Goal: Transaction & Acquisition: Purchase product/service

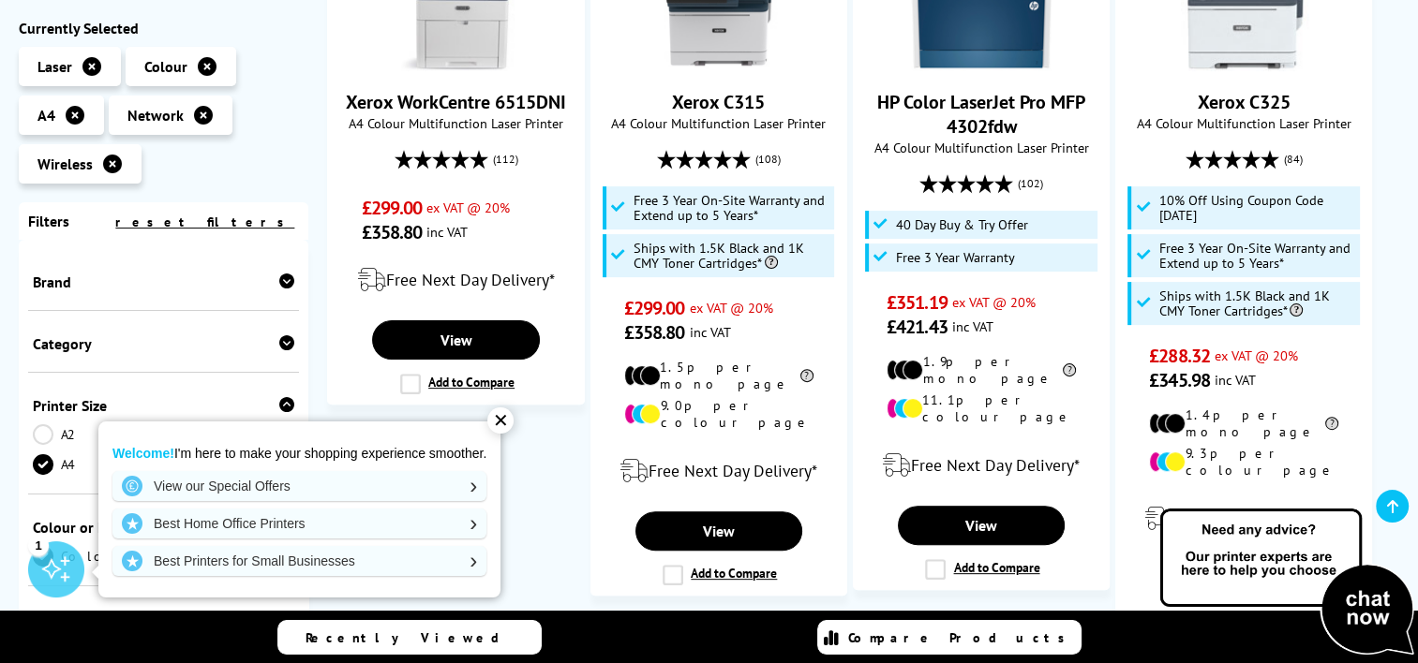
scroll to position [510, 0]
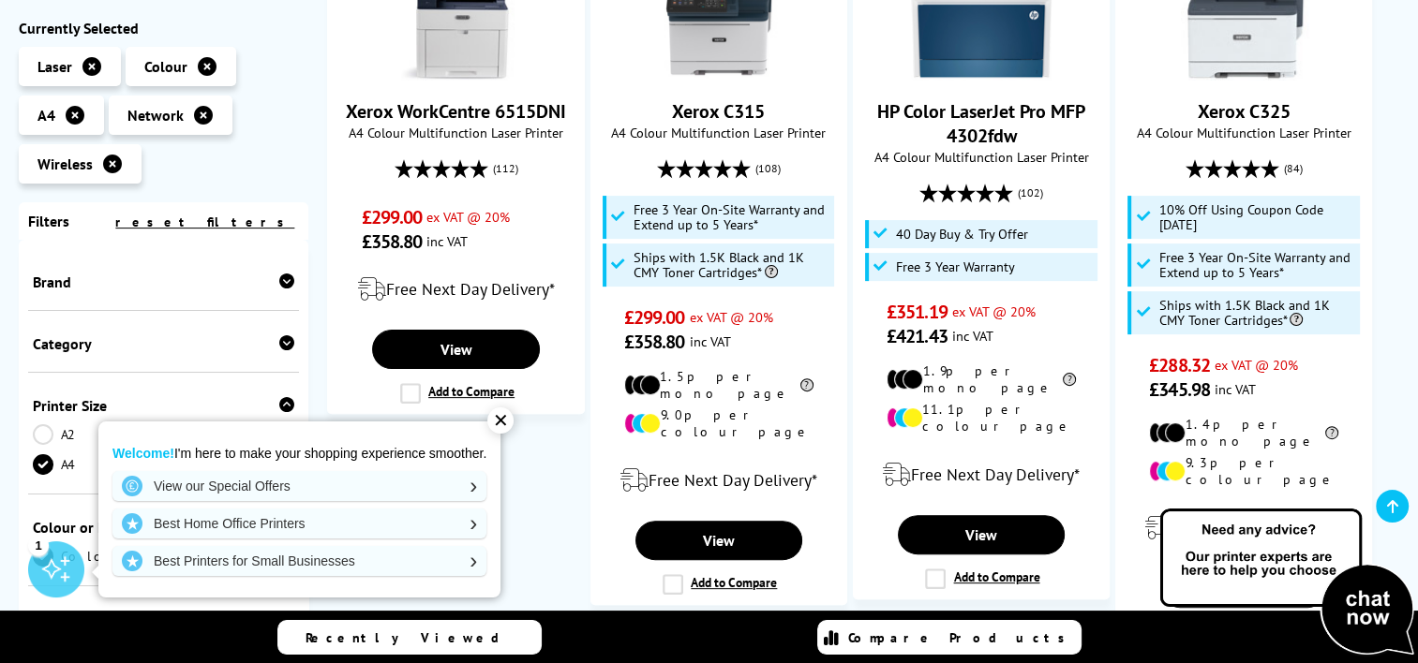
click at [500, 423] on div "✕" at bounding box center [500, 421] width 26 height 26
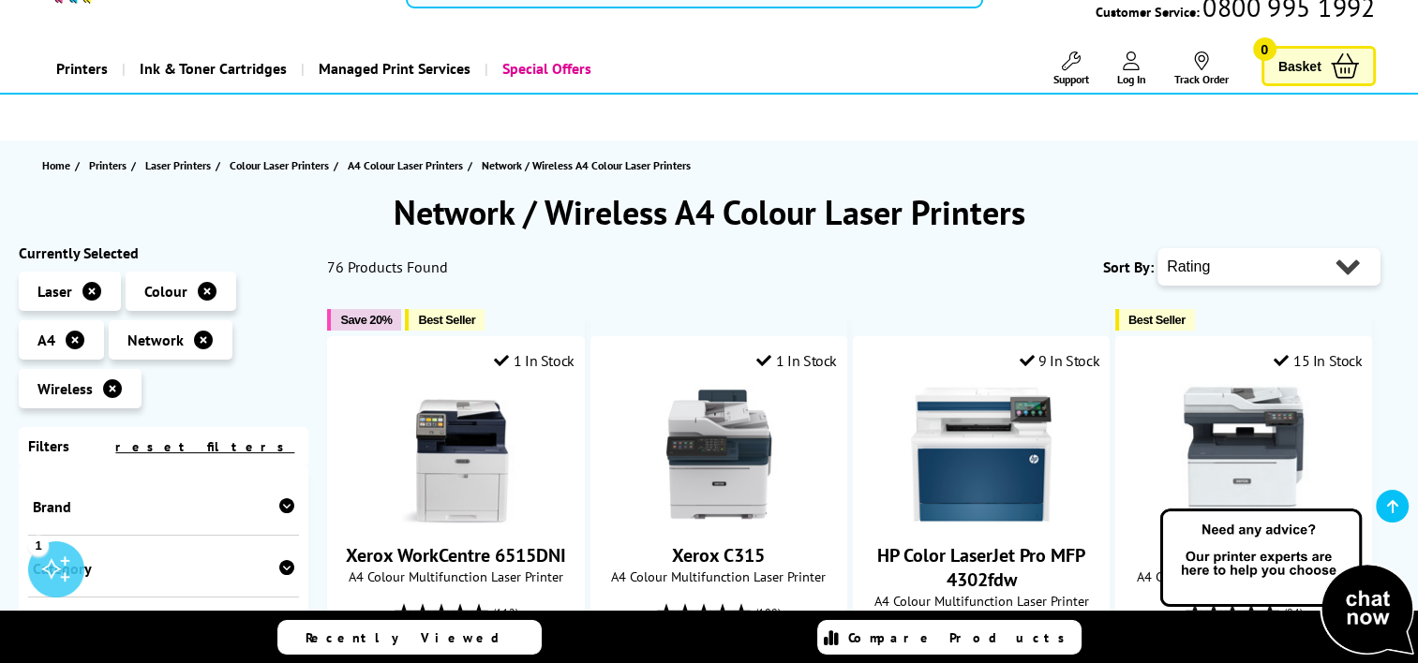
scroll to position [127, 0]
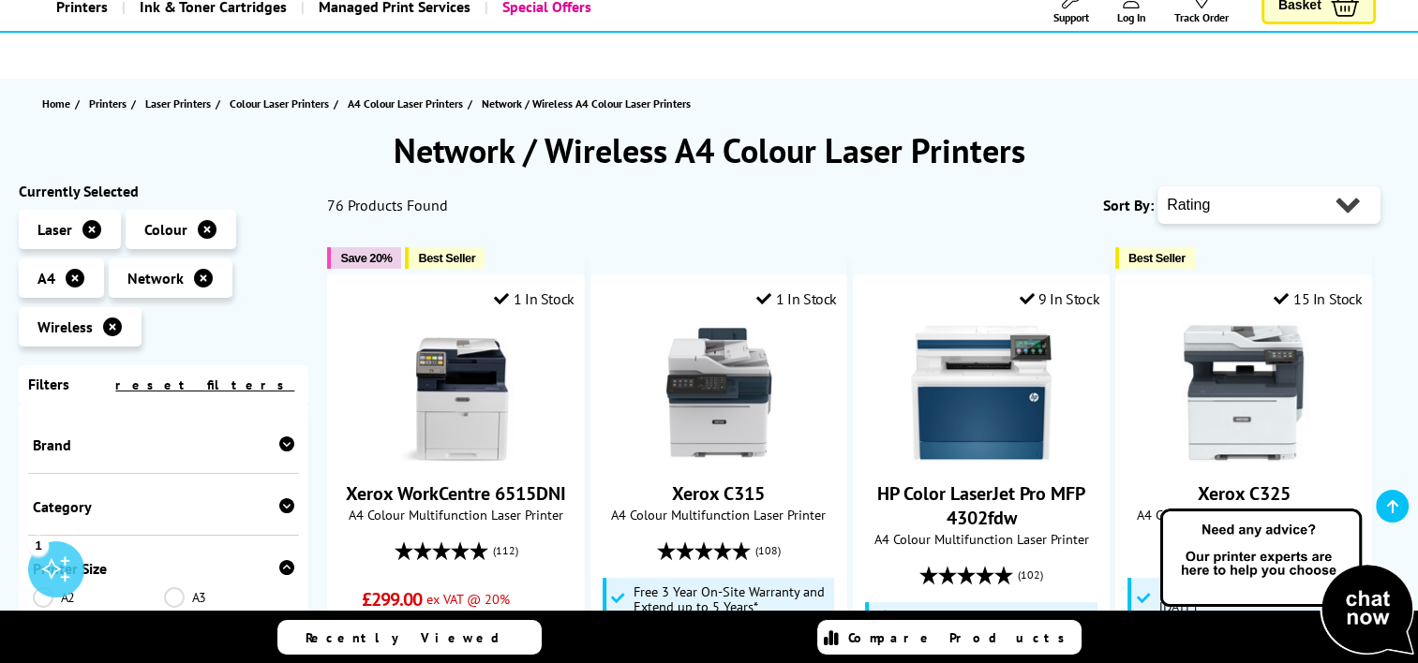
click at [1343, 206] on select "Popularity Rating Price - Low to High Price - High to Low Running Costs - Low t…" at bounding box center [1268, 204] width 223 height 37
select select "Price Ascending"
click at [1157, 186] on select "Popularity Rating Price - Low to High Price - High to Low Running Costs - Low t…" at bounding box center [1268, 204] width 223 height 37
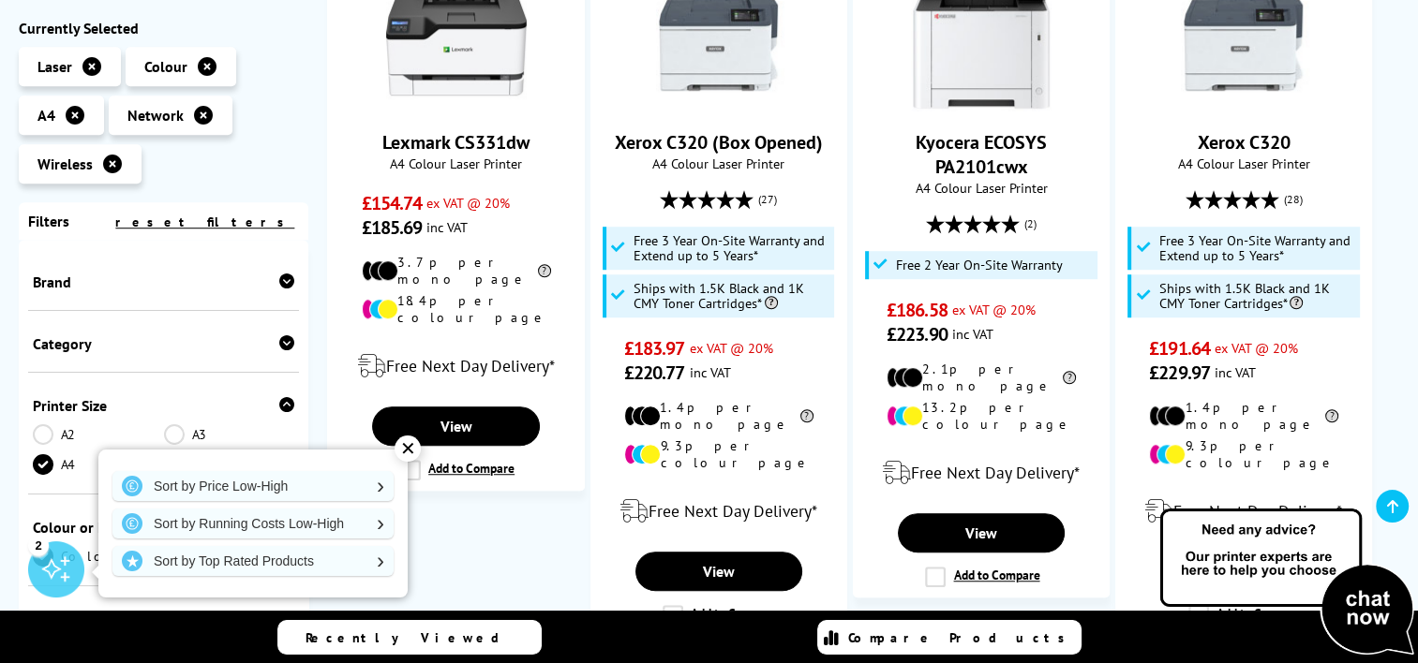
scroll to position [1229, 0]
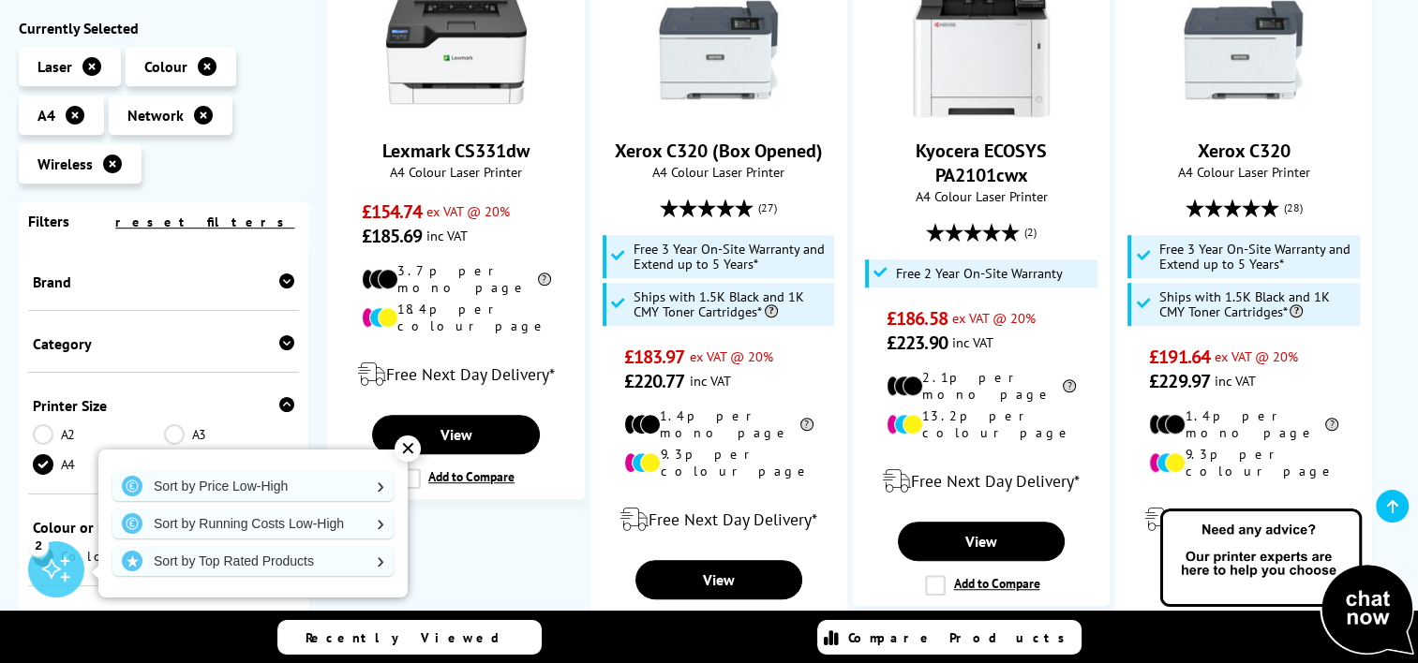
click at [411, 443] on div "✕" at bounding box center [407, 449] width 26 height 26
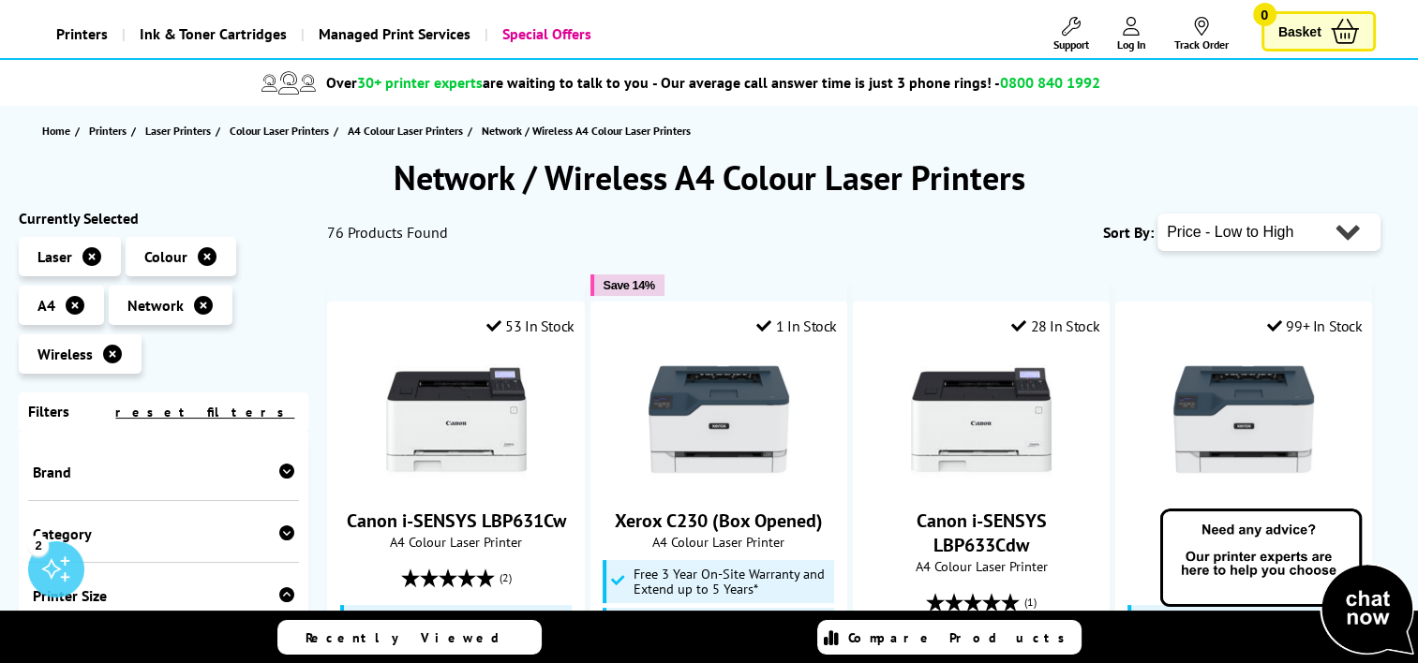
scroll to position [0, 0]
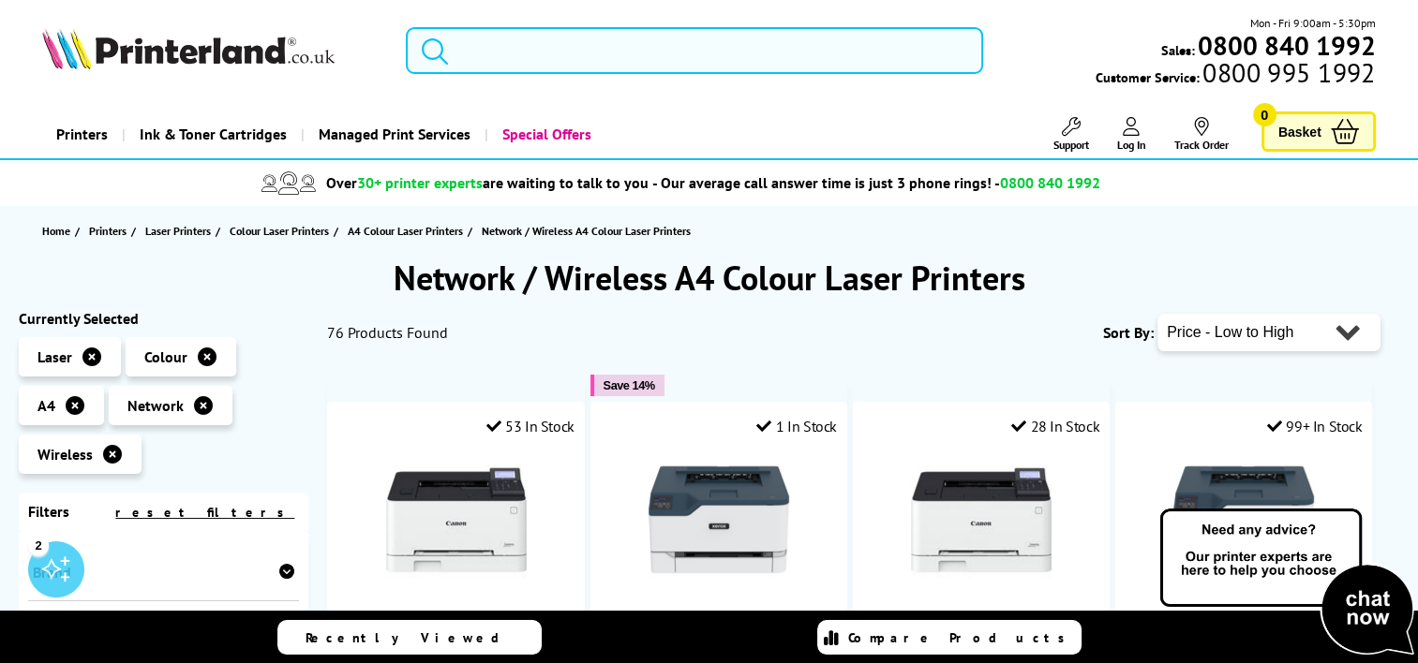
click at [1300, 339] on select "Popularity Rating Price - Low to High Price - High to Low Running Costs - Low t…" at bounding box center [1268, 332] width 223 height 37
select select "Rating"
click at [1157, 314] on select "Popularity Rating Price - Low to High Price - High to Low Running Costs - Low t…" at bounding box center [1268, 332] width 223 height 37
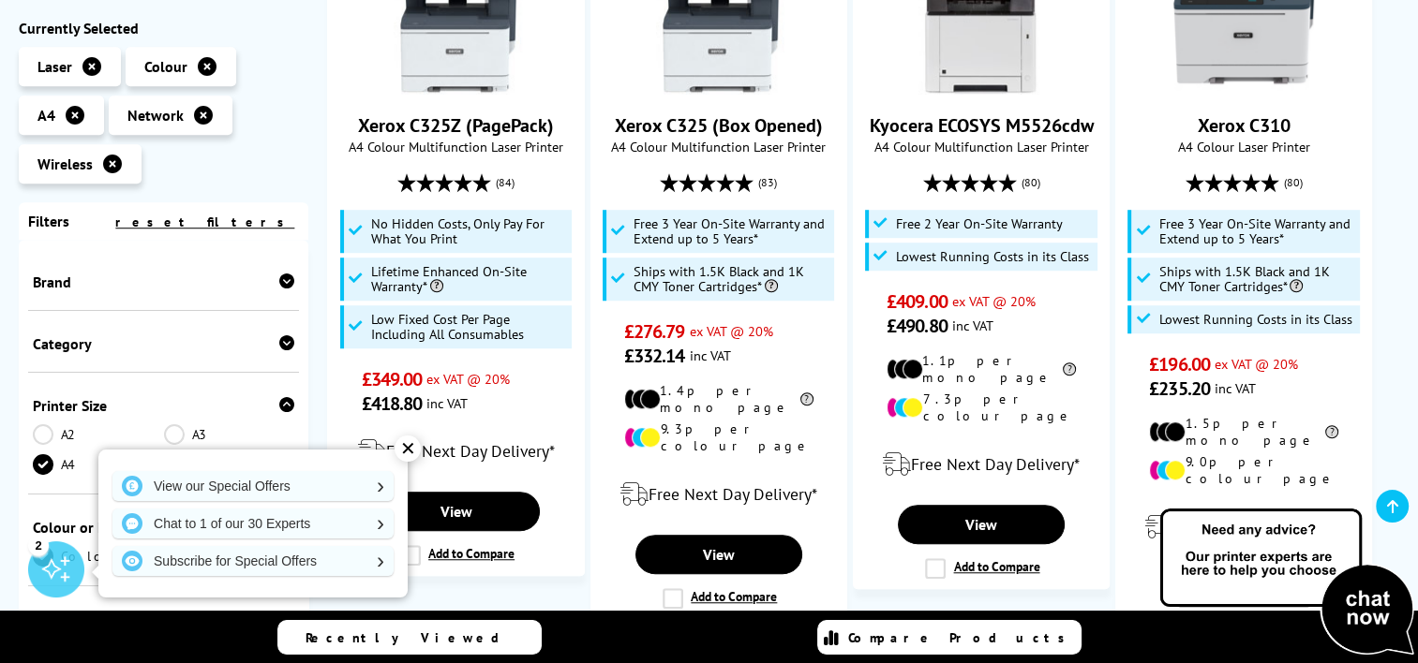
scroll to position [1307, 0]
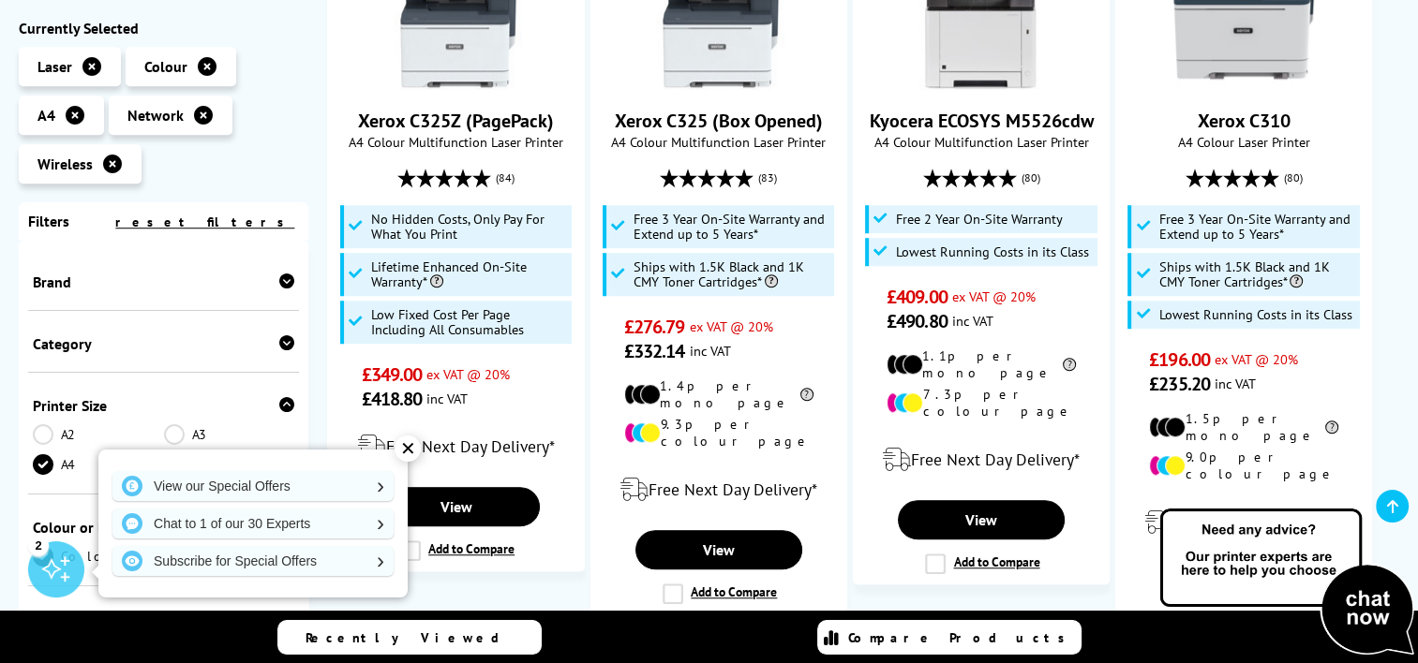
click at [408, 446] on div "✕" at bounding box center [407, 449] width 26 height 26
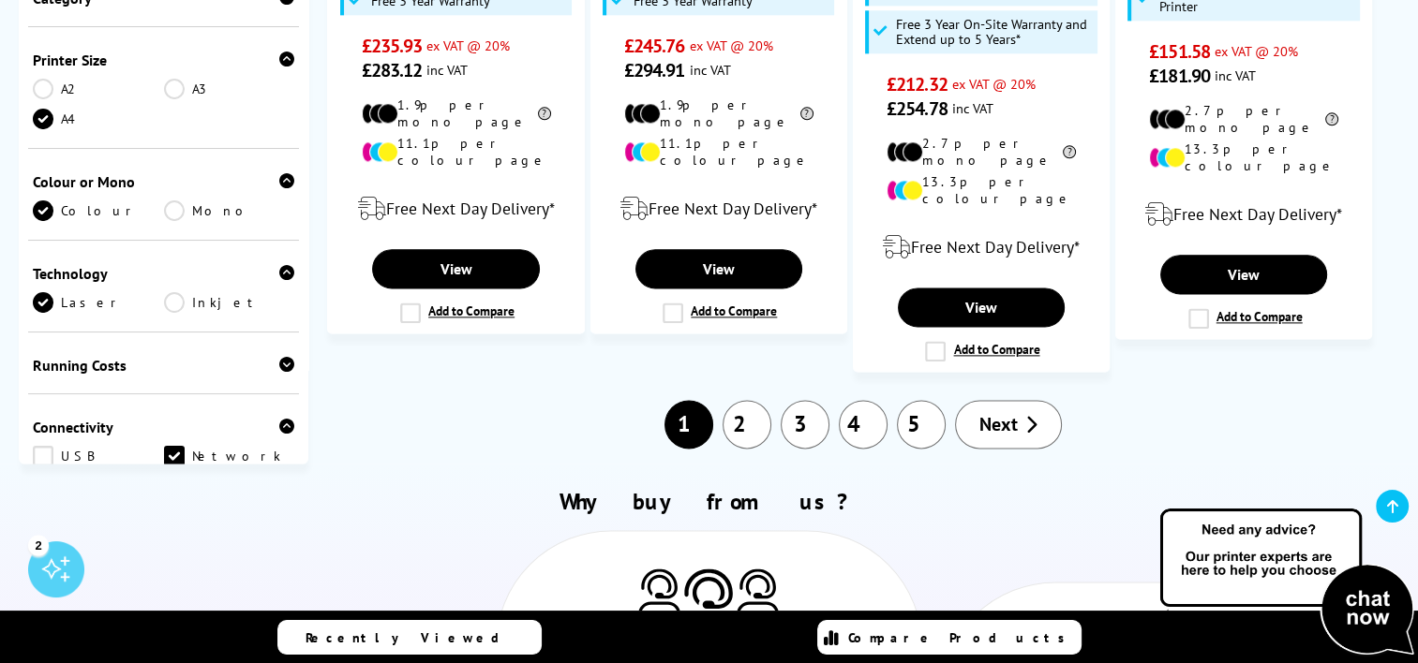
scroll to position [2398, 0]
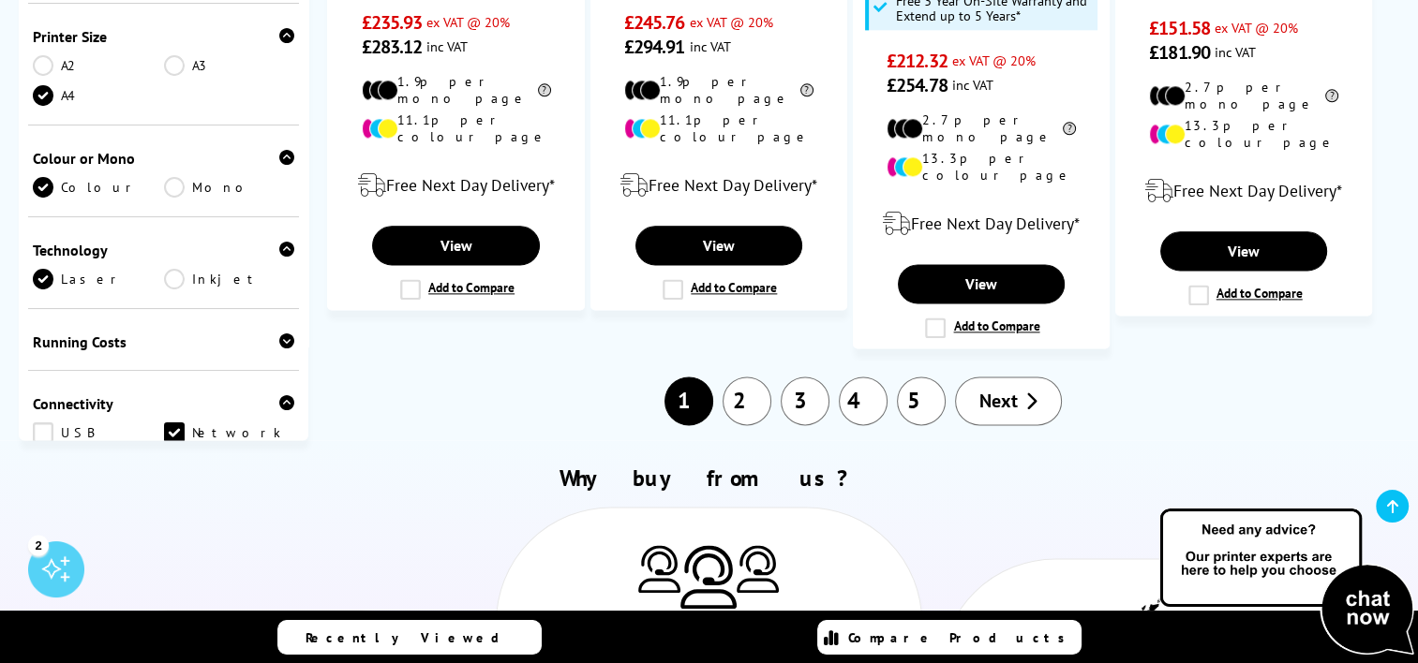
click at [1004, 389] on span "Next" at bounding box center [998, 401] width 38 height 24
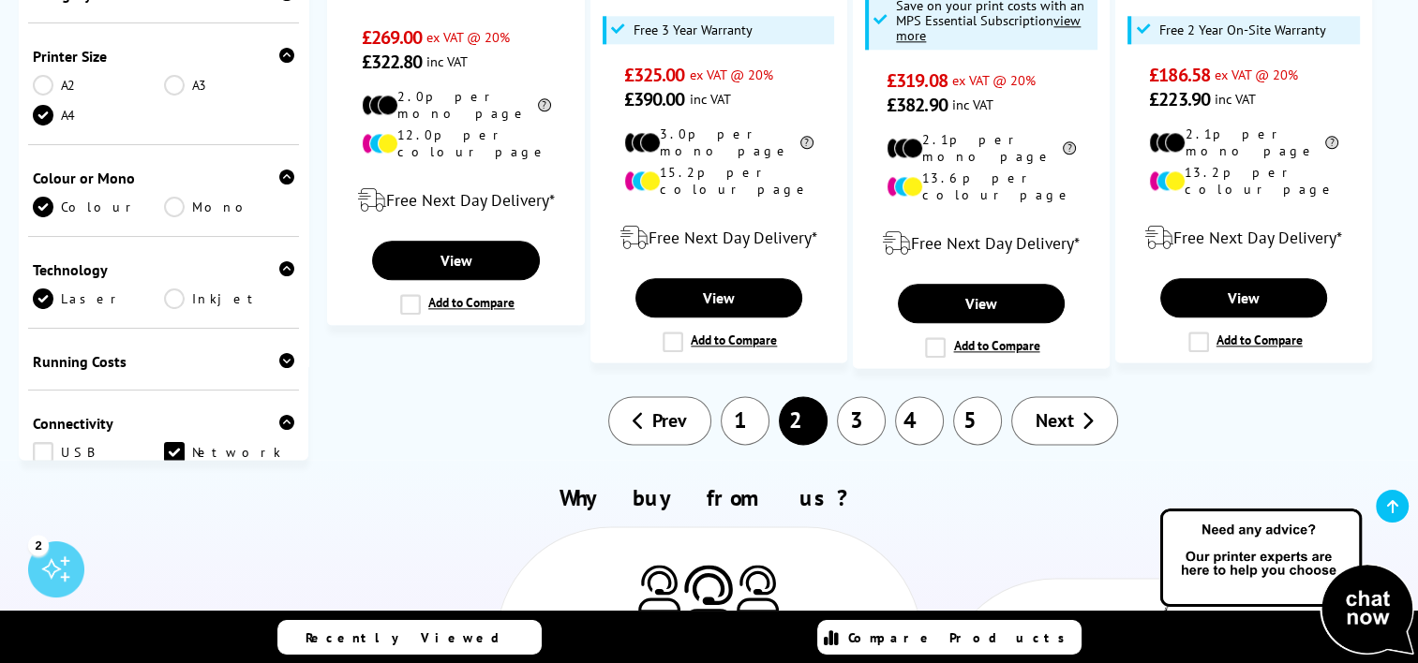
scroll to position [2316, 0]
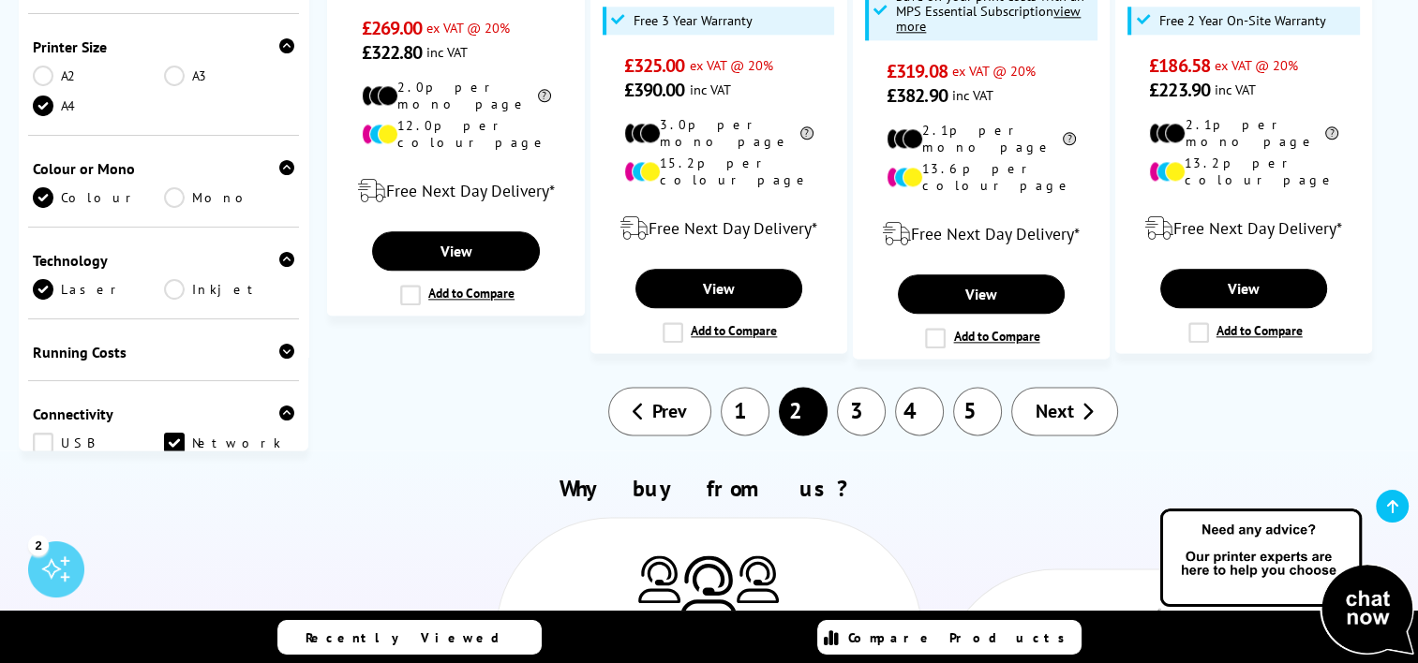
click at [1060, 399] on span "Next" at bounding box center [1054, 411] width 38 height 24
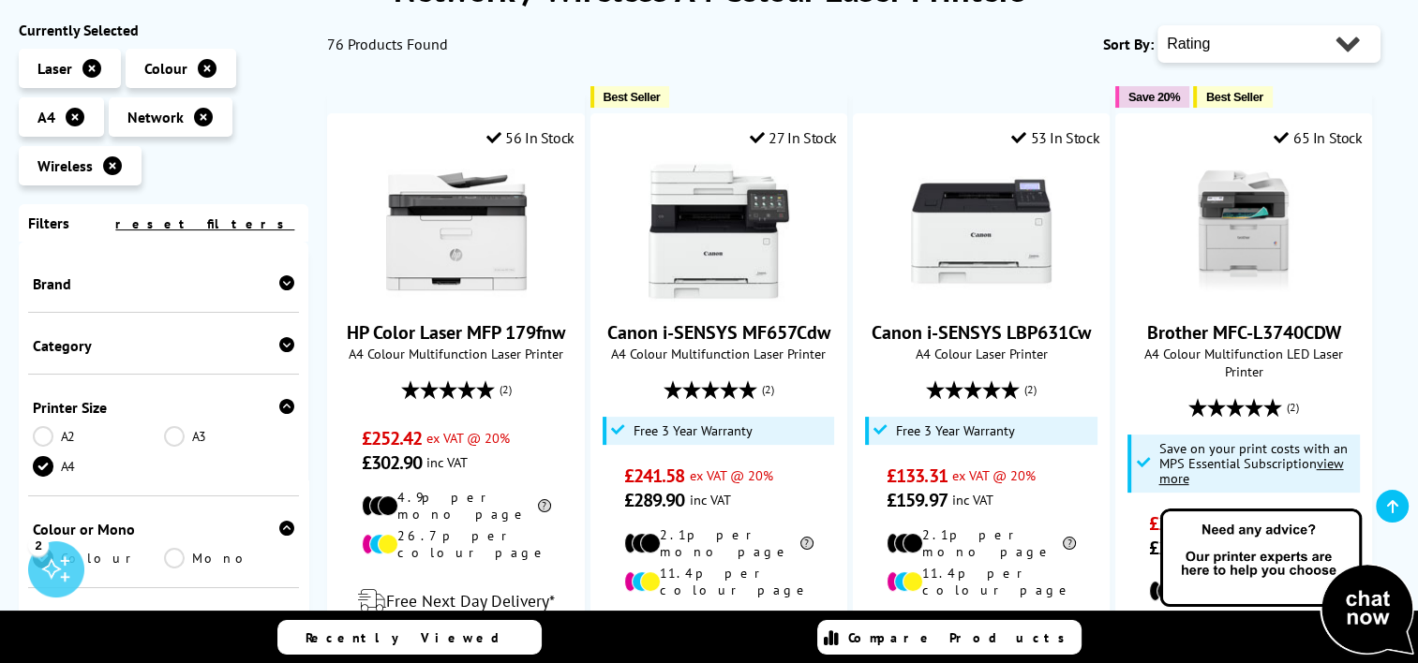
click at [1339, 43] on select "Popularity Rating Price - Low to High Price - High to Low Running Costs - Low t…" at bounding box center [1268, 43] width 223 height 37
select select "Popularity"
click at [1157, 25] on select "Popularity Rating Price - Low to High Price - High to Low Running Costs - Low t…" at bounding box center [1268, 43] width 223 height 37
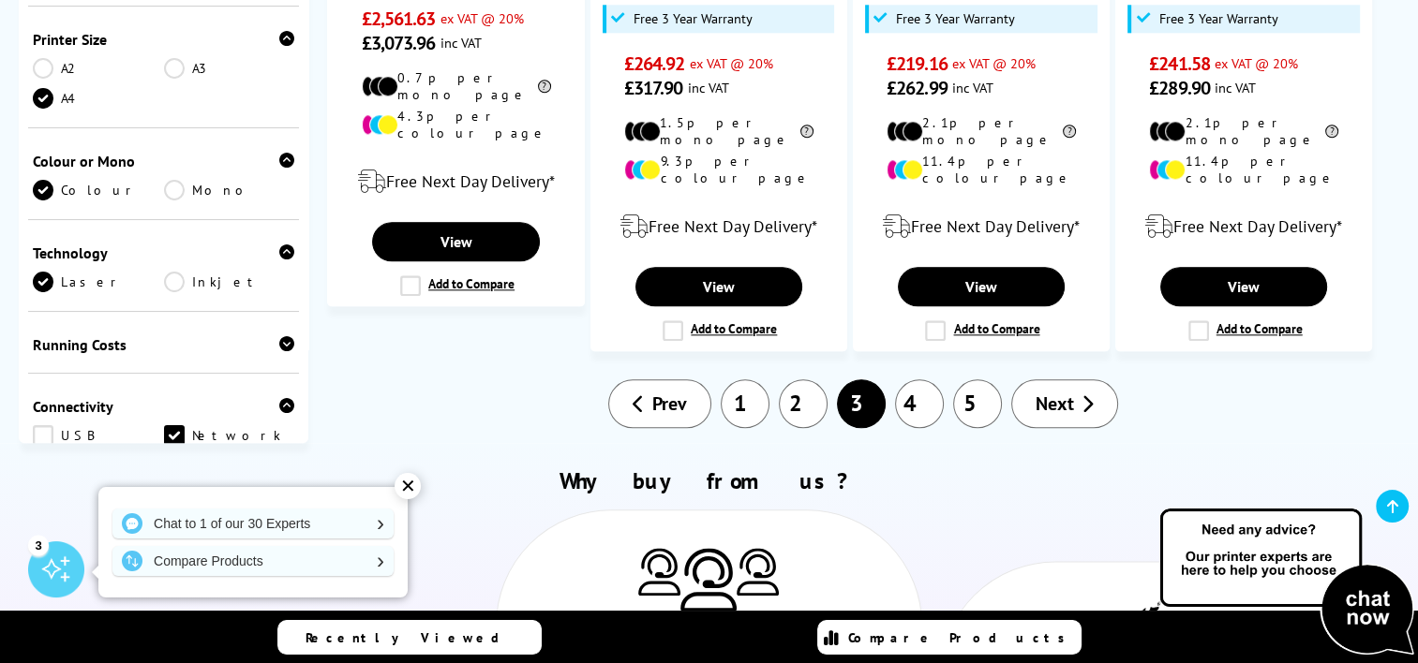
scroll to position [2121, 0]
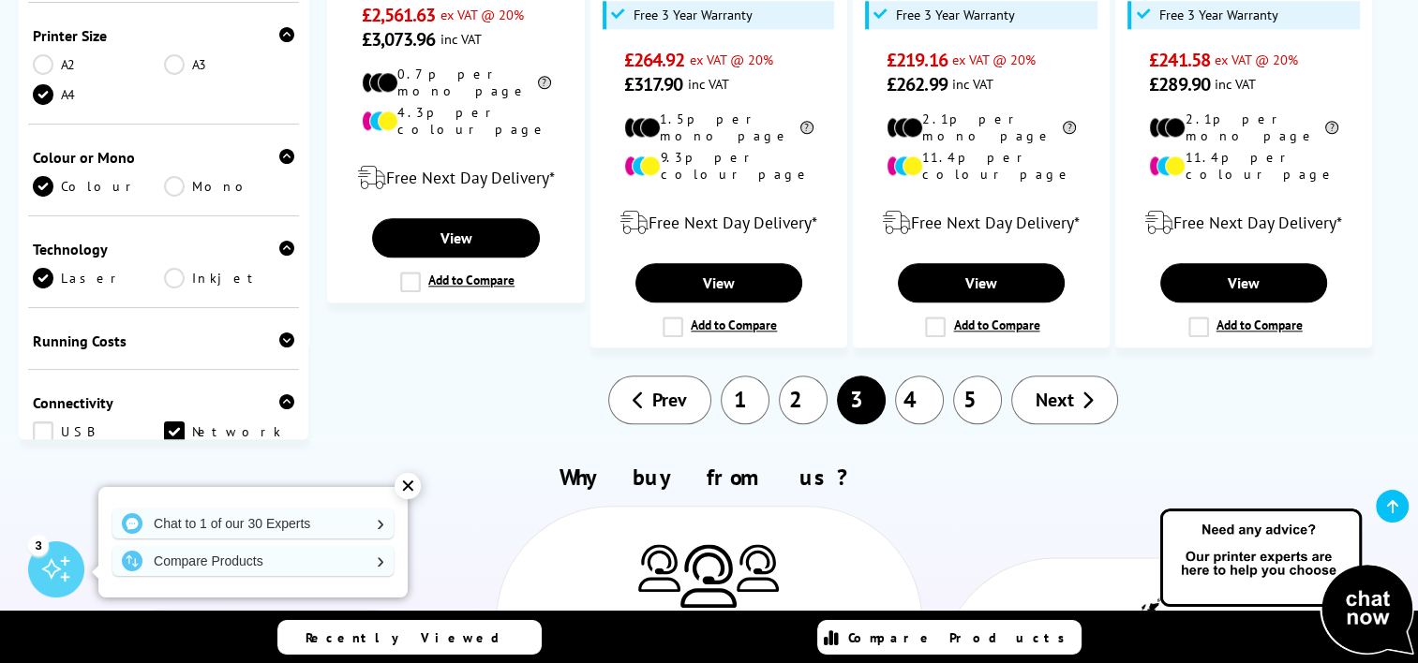
click at [754, 376] on link "1" at bounding box center [744, 400] width 49 height 49
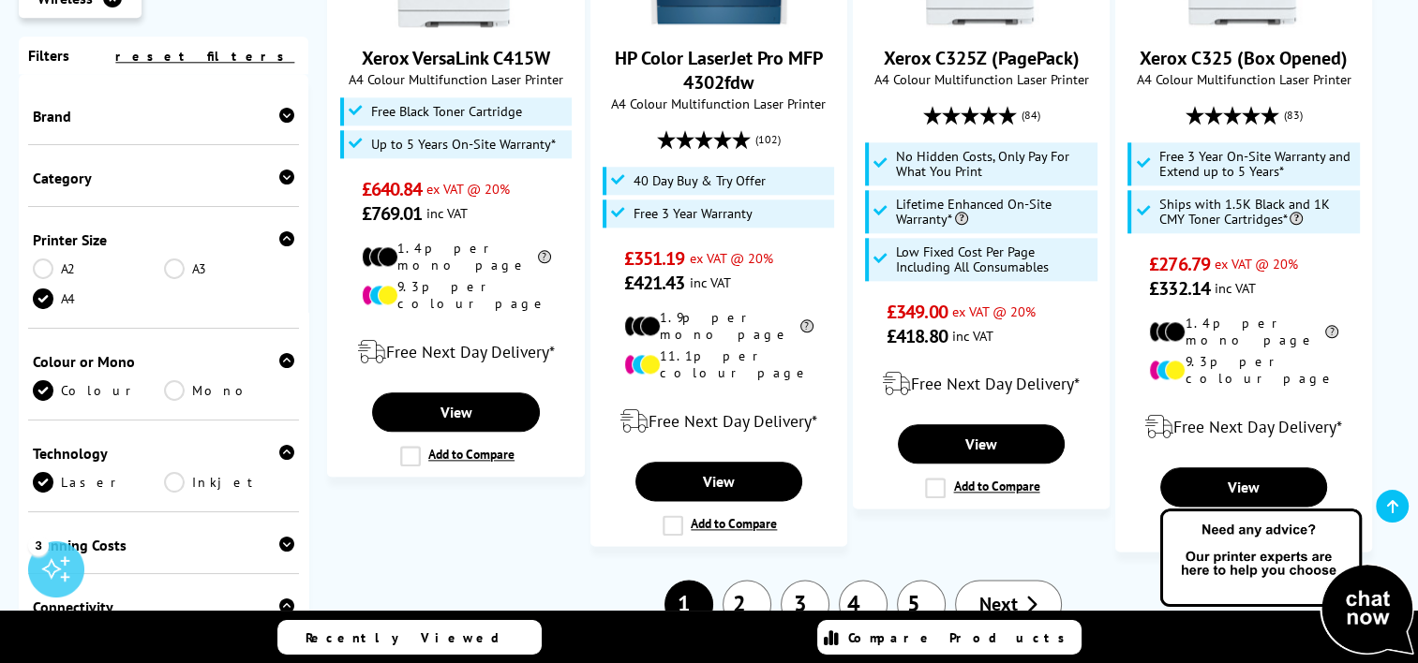
scroll to position [2199, 0]
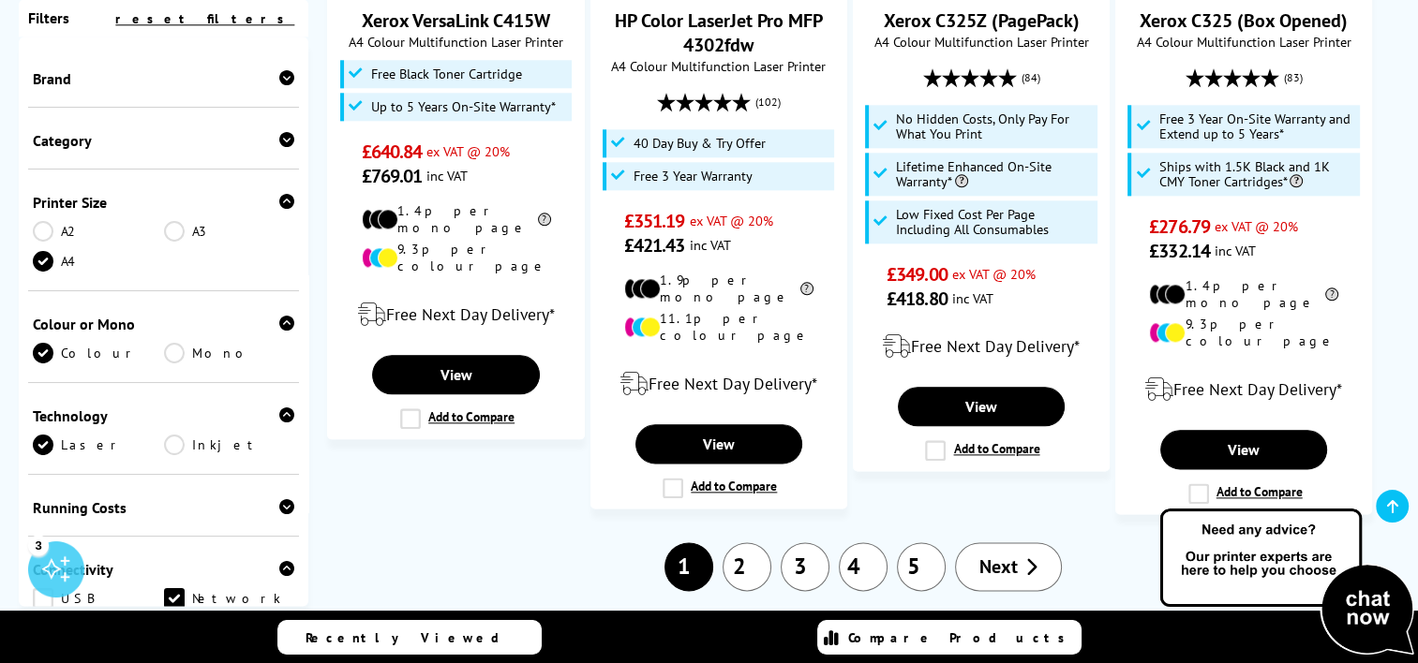
click at [1005, 555] on span "Next" at bounding box center [998, 567] width 38 height 24
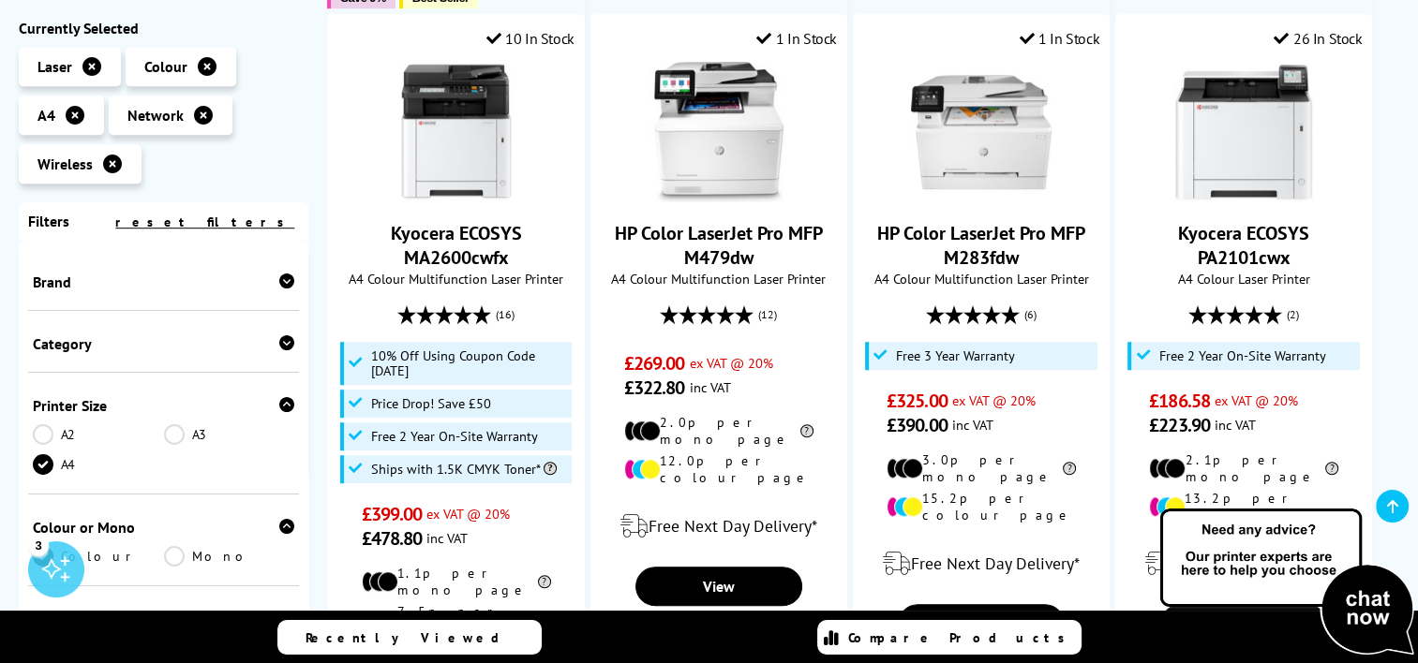
scroll to position [1162, 0]
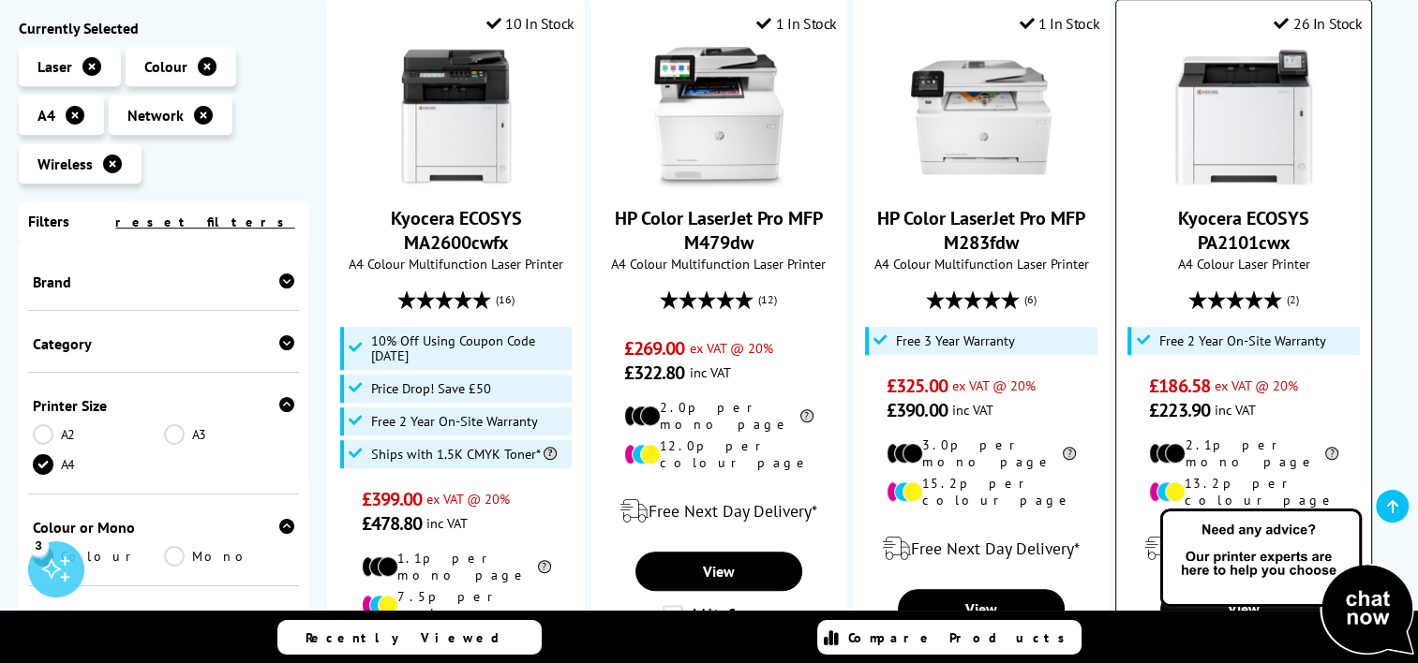
click at [1237, 116] on img at bounding box center [1243, 117] width 141 height 141
